Goal: Transaction & Acquisition: Book appointment/travel/reservation

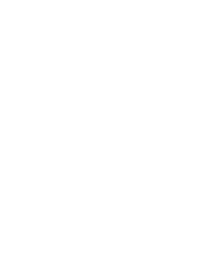
click at [201, 85] on icon at bounding box center [201, 89] width 11 height 9
click at [202, 47] on icon at bounding box center [201, 47] width 14 height 12
click at [200, 49] on icon at bounding box center [201, 47] width 14 height 12
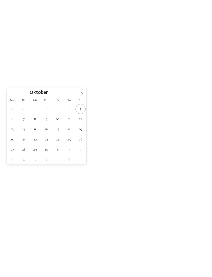
type div "18.10.2025"
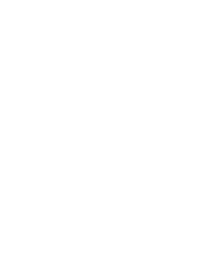
click at [42, 70] on span "22.10.2025" at bounding box center [49, 69] width 15 height 4
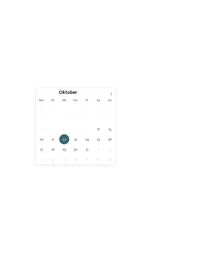
type div "[DATE]"
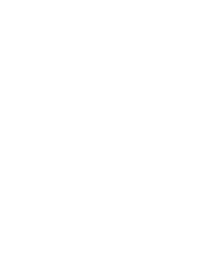
click at [89, 73] on div "Region" at bounding box center [79, 68] width 28 height 9
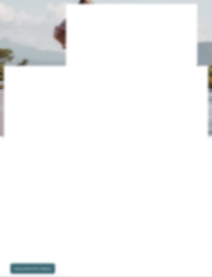
scroll to position [94, 0]
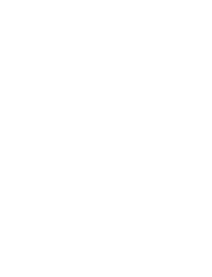
click at [147, 87] on icon at bounding box center [147, 91] width 11 height 9
click at [124, 82] on icon at bounding box center [124, 81] width 2 height 2
click at [188, 24] on icon at bounding box center [188, 28] width 11 height 9
click at [161, 85] on div "Family Experiences" at bounding box center [147, 80] width 37 height 9
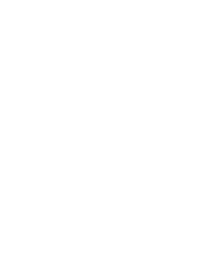
scroll to position [138, 0]
click at [147, 61] on icon at bounding box center [147, 65] width 11 height 9
click at [123, 66] on icon at bounding box center [124, 65] width 2 height 2
click at [95, 47] on div at bounding box center [95, 49] width 5 height 5
click at [95, 58] on div at bounding box center [95, 60] width 5 height 5
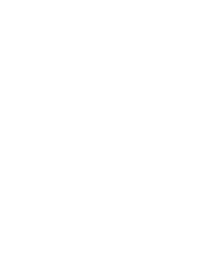
click at [96, 59] on icon at bounding box center [95, 60] width 3 height 3
click at [97, 49] on icon at bounding box center [95, 50] width 3 height 3
click at [118, 230] on div "übernehmen" at bounding box center [106, 235] width 150 height 10
click at [197, 69] on link "Hotel finden" at bounding box center [191, 64] width 28 height 9
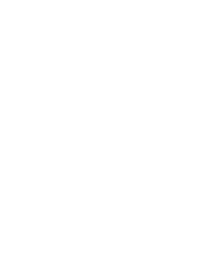
click at [195, 35] on div "filtern" at bounding box center [187, 39] width 25 height 9
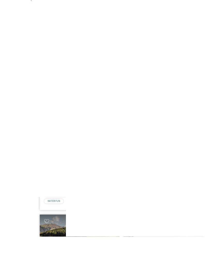
scroll to position [112, 0]
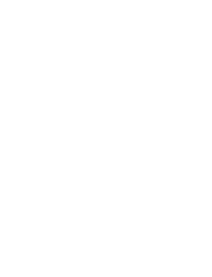
click at [27, 77] on div "Herbst Deal -20%" at bounding box center [56, 83] width 93 height 52
click at [14, 91] on div "Dolomiten – St. Ulrich /Gröden Cavallino Bianco Family Spa Grand Hotel ****ˢ Fa…" at bounding box center [56, 134] width 93 height 87
click at [188, 100] on div at bounding box center [154, 89] width 93 height 52
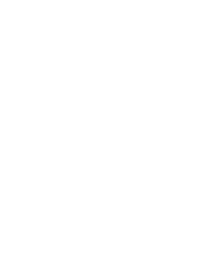
scroll to position [0, 0]
click at [27, 10] on img at bounding box center [31, 11] width 43 height 23
click at [26, 137] on span "www.familiamus.com" at bounding box center [33, 139] width 30 height 4
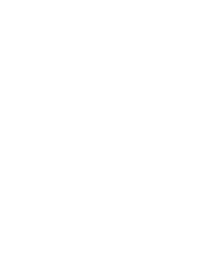
scroll to position [97, 0]
click at [27, 108] on span "Anreise" at bounding box center [20, 107] width 15 height 4
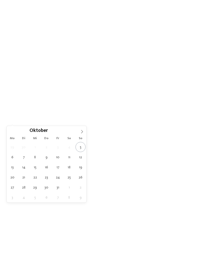
type div "18.10.2025"
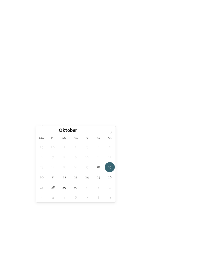
type div "25.10.2025"
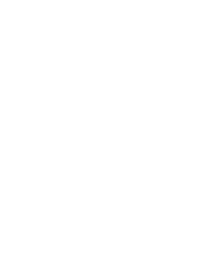
click at [88, 110] on div "Region" at bounding box center [79, 105] width 28 height 9
click at [136, 131] on div at bounding box center [136, 133] width 5 height 5
click at [136, 141] on div at bounding box center [136, 143] width 5 height 5
click at [135, 121] on div at bounding box center [136, 123] width 5 height 5
click at [119, 167] on div "übernehmen" at bounding box center [105, 172] width 67 height 10
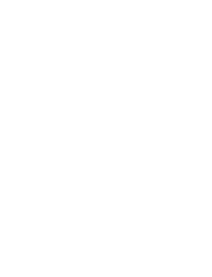
click at [120, 110] on div "Meine Wünsche" at bounding box center [110, 105] width 33 height 9
click at [164, 230] on div "übernehmen" at bounding box center [106, 235] width 150 height 10
click at [158, 110] on div "Family Experiences" at bounding box center [147, 105] width 37 height 9
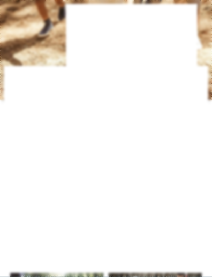
scroll to position [130, 0]
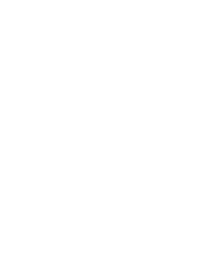
click at [151, 61] on icon at bounding box center [147, 65] width 11 height 9
click at [171, 74] on icon at bounding box center [171, 73] width 2 height 2
click at [95, 136] on div at bounding box center [95, 138] width 5 height 5
click at [97, 126] on div at bounding box center [95, 128] width 5 height 5
click at [95, 115] on div at bounding box center [95, 117] width 5 height 5
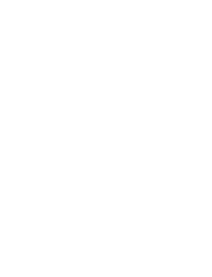
click at [96, 105] on div at bounding box center [95, 107] width 5 height 5
click at [120, 172] on div "übernehmen" at bounding box center [106, 177] width 150 height 10
click at [148, 75] on span "Family Experiences" at bounding box center [147, 73] width 24 height 4
click at [124, 193] on div "übernehmen" at bounding box center [105, 198] width 67 height 10
click at [192, 77] on link "Hotel finden" at bounding box center [191, 72] width 28 height 9
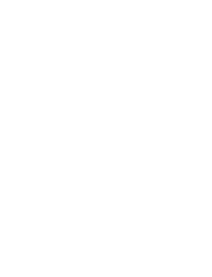
scroll to position [11, 0]
click at [64, 123] on icon at bounding box center [66, 126] width 7 height 6
click at [80, 76] on icon at bounding box center [80, 79] width 7 height 6
click at [43, 134] on icon at bounding box center [41, 137] width 7 height 6
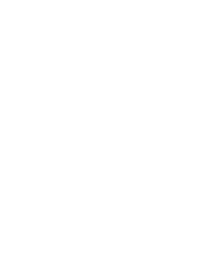
scroll to position [72, 0]
click at [39, 62] on icon at bounding box center [40, 65] width 7 height 6
click at [39, 117] on icon at bounding box center [40, 120] width 7 height 6
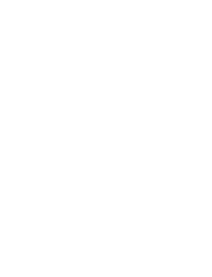
click at [35, 62] on icon at bounding box center [36, 65] width 7 height 6
click at [39, 59] on icon at bounding box center [40, 62] width 7 height 6
click at [82, 65] on span "Region" at bounding box center [78, 67] width 12 height 4
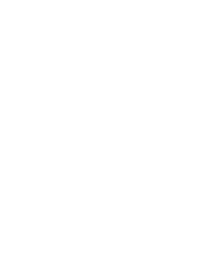
click at [138, 110] on div at bounding box center [136, 112] width 5 height 5
click at [136, 110] on div at bounding box center [136, 112] width 5 height 5
click at [137, 121] on div at bounding box center [136, 123] width 5 height 5
click at [138, 131] on div at bounding box center [136, 133] width 5 height 5
click at [135, 141] on div at bounding box center [136, 143] width 5 height 5
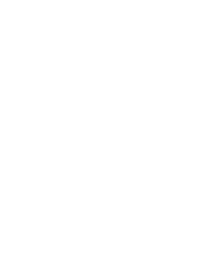
click at [125, 167] on div "übernehmen" at bounding box center [105, 172] width 67 height 10
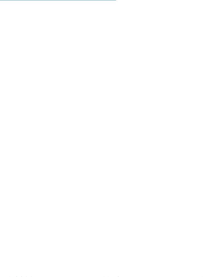
scroll to position [665, 0]
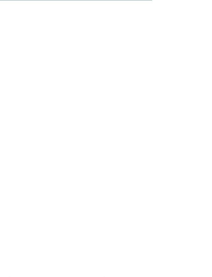
scroll to position [856, 0]
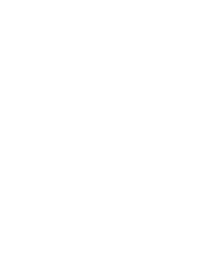
click at [128, 168] on div "buchen" at bounding box center [119, 172] width 26 height 9
click at [78, 82] on button "1" at bounding box center [80, 82] width 8 height 11
click at [42, 101] on select "**********" at bounding box center [33, 105] width 31 height 12
select select "*"
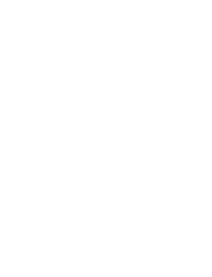
click at [90, 173] on div "18" at bounding box center [86, 177] width 9 height 9
click at [88, 185] on div "25" at bounding box center [86, 189] width 9 height 9
click at [166, 230] on button "Weiter zu „Zimmer“" at bounding box center [105, 236] width 187 height 12
click at [187, 94] on div "2.926,00 €" at bounding box center [179, 97] width 29 height 6
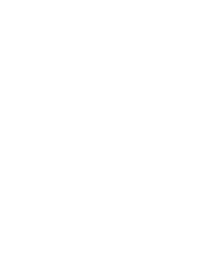
click at [192, 106] on div "Preise 3.374,00 €" at bounding box center [105, 112] width 187 height 12
click at [191, 109] on icon at bounding box center [190, 111] width 5 height 5
click at [186, 152] on div "2.926,00 €" at bounding box center [179, 155] width 29 height 6
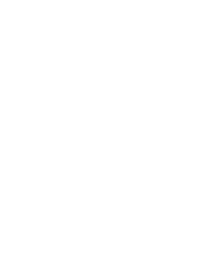
click at [35, 105] on button "Details" at bounding box center [35, 110] width 25 height 11
click at [29, 105] on button "Details" at bounding box center [35, 110] width 25 height 11
click at [189, 136] on icon at bounding box center [190, 138] width 5 height 5
click at [185, 137] on strong "3.374,00 €" at bounding box center [175, 139] width 19 height 4
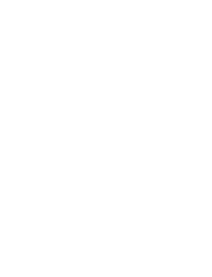
click at [186, 136] on div "3.374,00 €" at bounding box center [180, 139] width 28 height 6
click at [187, 195] on div "3.374,00 €" at bounding box center [180, 198] width 28 height 6
click at [128, 49] on button "Angebote/Pakete" at bounding box center [117, 51] width 39 height 10
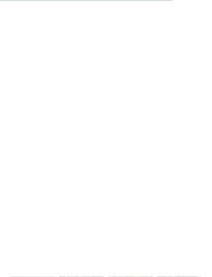
scroll to position [1340, 0]
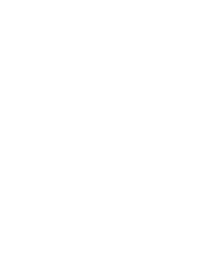
click at [187, 116] on button "Auswählen" at bounding box center [181, 122] width 26 height 12
click at [176, 243] on img at bounding box center [106, 263] width 176 height 71
click at [208, 11] on img at bounding box center [199, 11] width 26 height 13
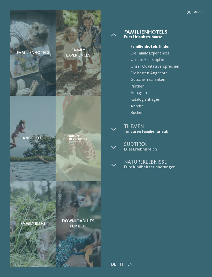
click at [194, 14] on span "Menü" at bounding box center [197, 12] width 8 height 4
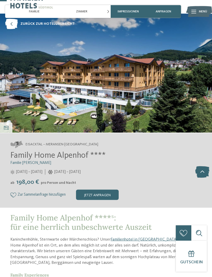
scroll to position [0, 0]
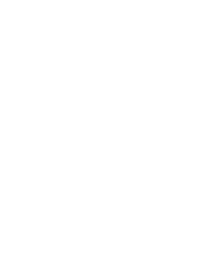
scroll to position [549, 0]
click at [199, 67] on icon at bounding box center [201, 72] width 14 height 12
click at [27, 136] on span "[DOMAIN_NAME]" at bounding box center [33, 138] width 30 height 4
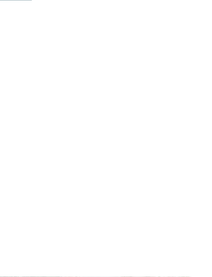
scroll to position [239, 0]
click at [45, 174] on span "[DOMAIN_NAME]" at bounding box center [33, 176] width 30 height 4
